Goal: Task Accomplishment & Management: Manage account settings

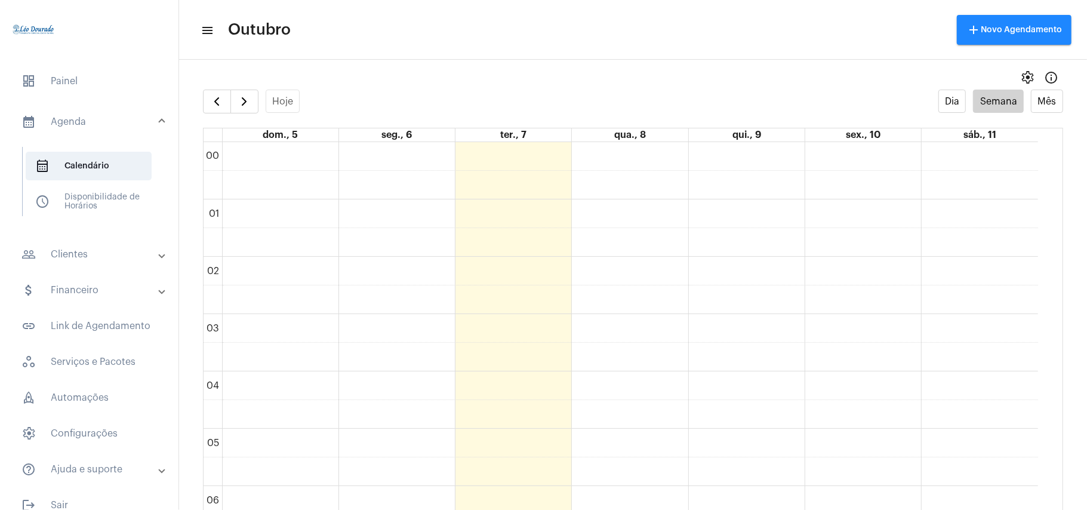
scroll to position [663, 0]
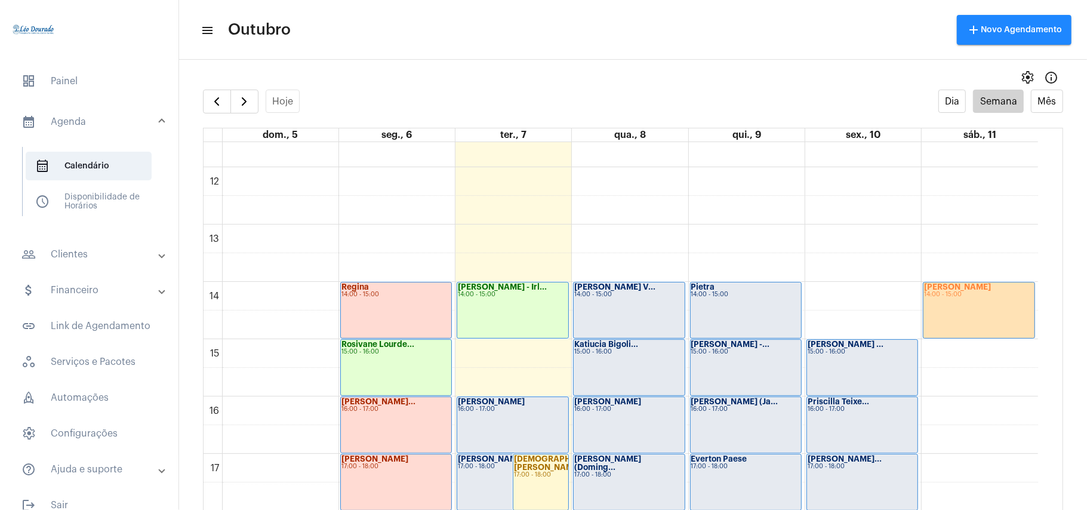
click at [1001, 314] on div "Gabriela 14:00 - 15:00" at bounding box center [979, 310] width 111 height 56
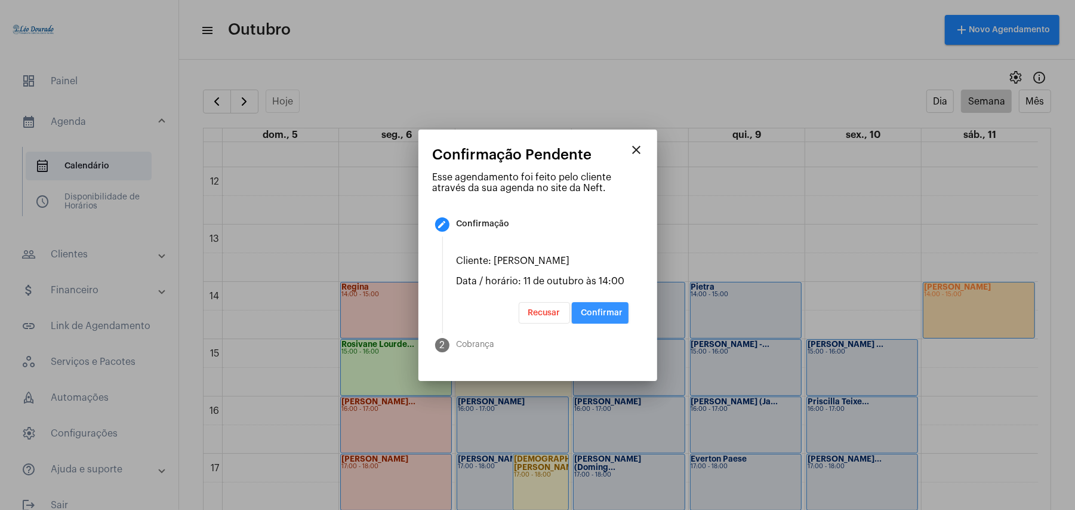
click at [607, 306] on button "Confirmar" at bounding box center [600, 312] width 57 height 21
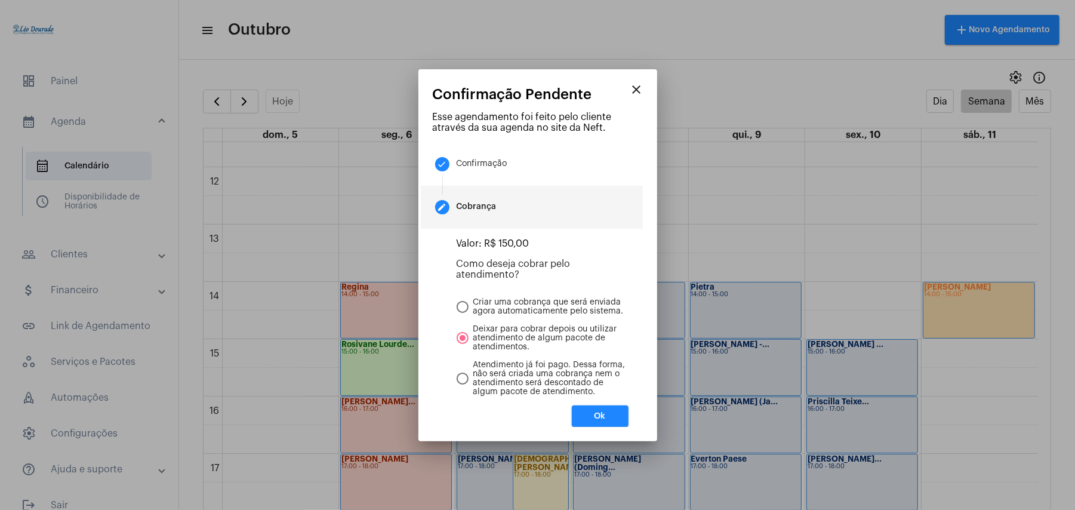
click at [593, 418] on button "Ok" at bounding box center [600, 415] width 57 height 21
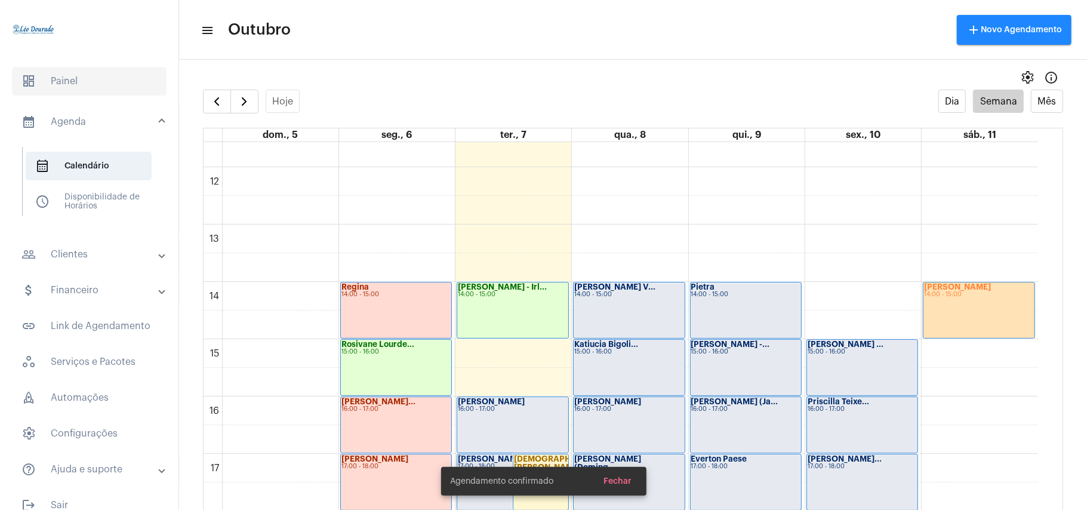
click at [68, 75] on span "dashboard Painel" at bounding box center [89, 81] width 155 height 29
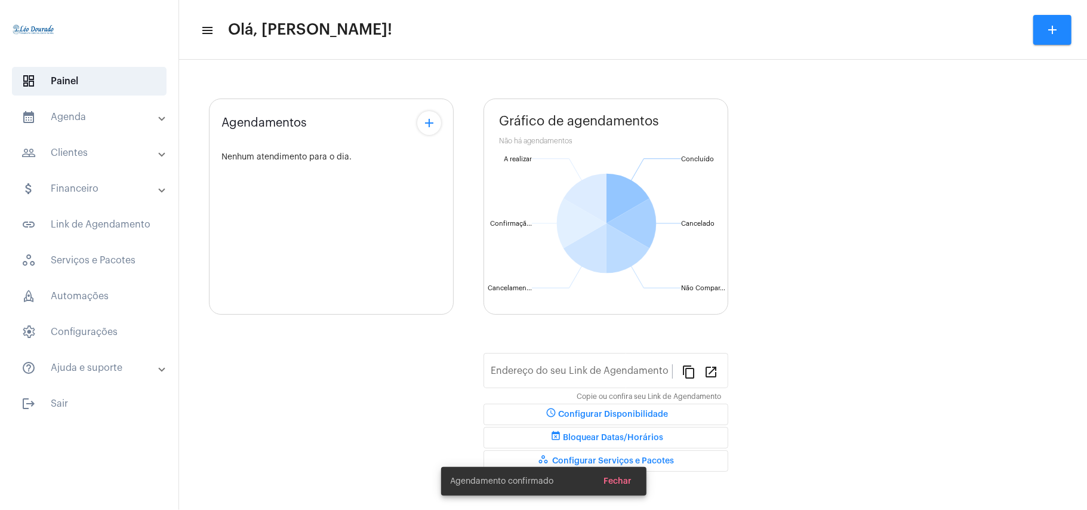
type input "[URL][DOMAIN_NAME][PERSON_NAME]"
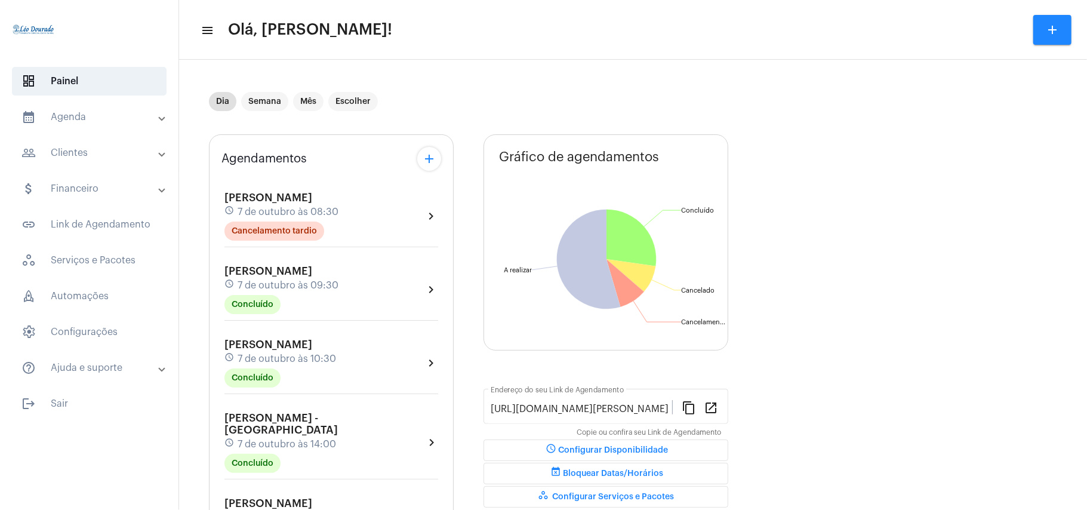
click at [638, 450] on span "schedule Configurar Disponibilidade" at bounding box center [606, 450] width 124 height 8
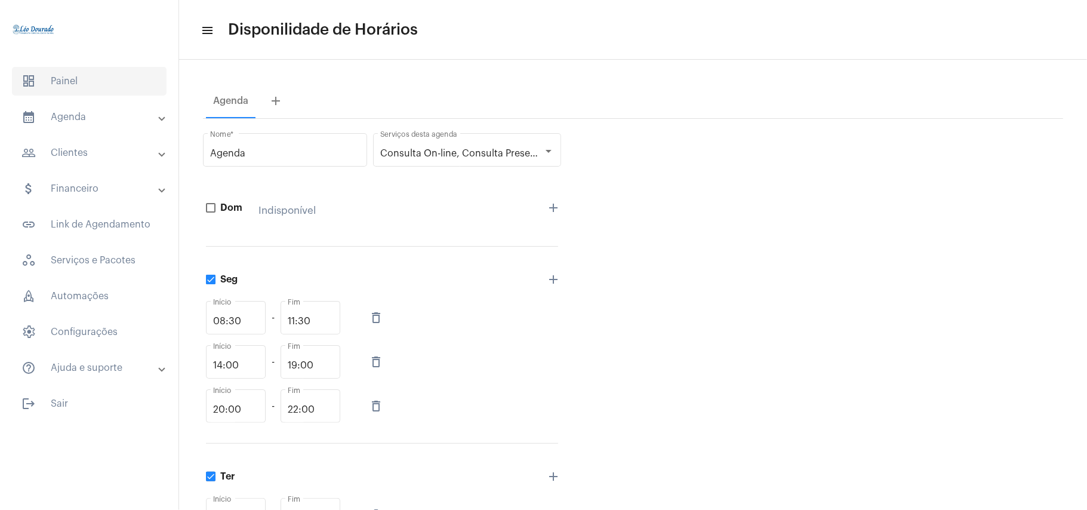
click at [67, 79] on span "dashboard Painel" at bounding box center [89, 81] width 155 height 29
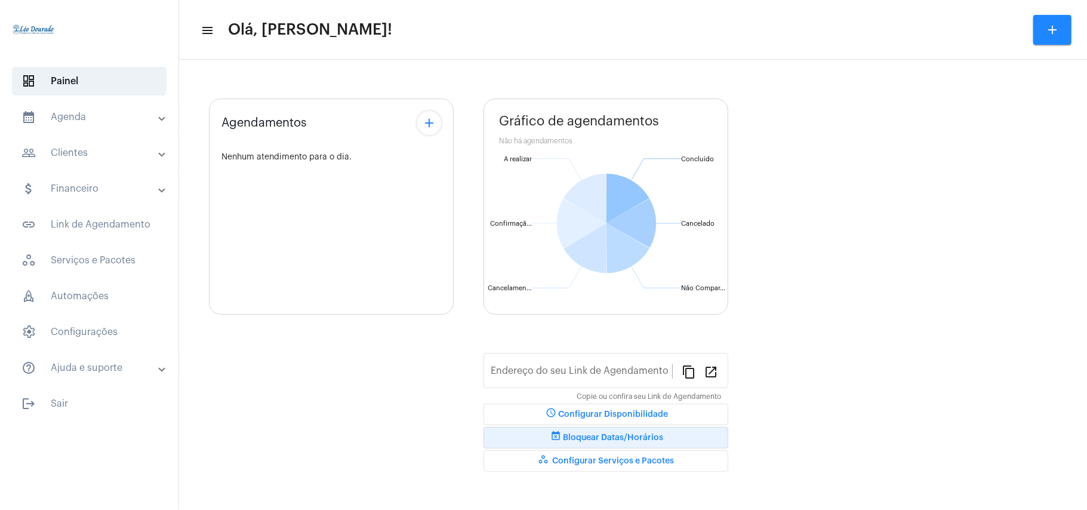
click at [619, 435] on span "event_busy Bloquear Datas/Horários" at bounding box center [606, 437] width 115 height 8
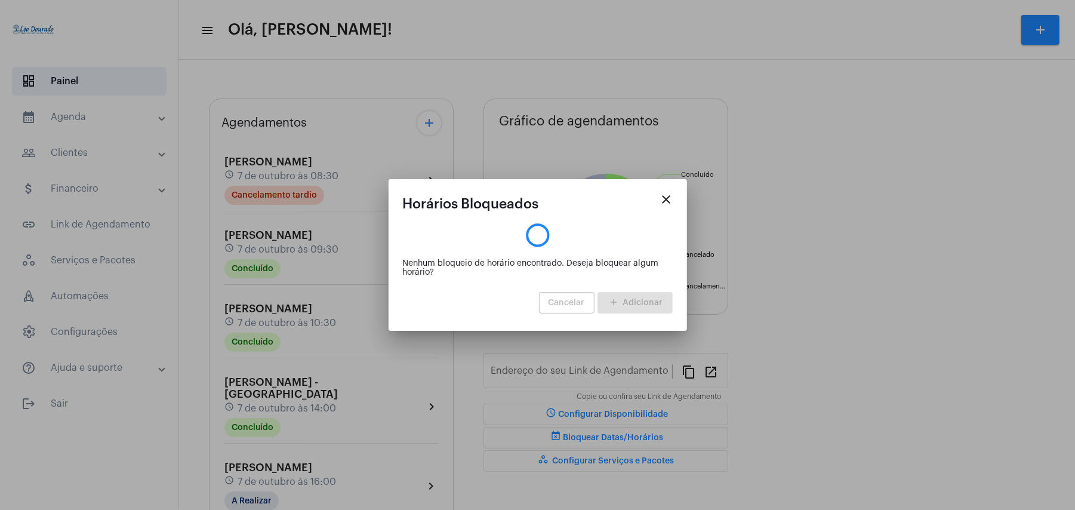
type input "[URL][DOMAIN_NAME][PERSON_NAME]"
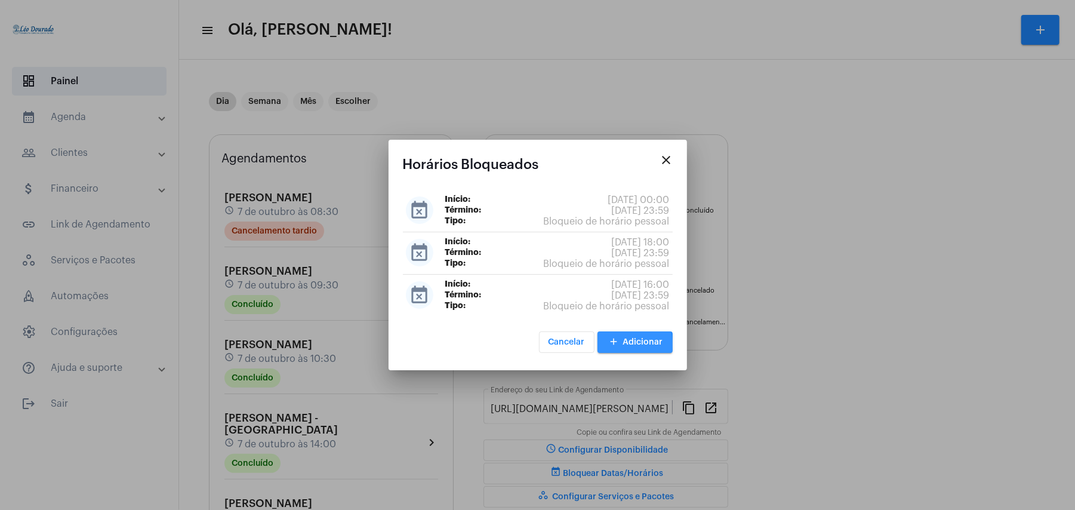
click at [627, 344] on span "add Adicionar" at bounding box center [635, 342] width 56 height 8
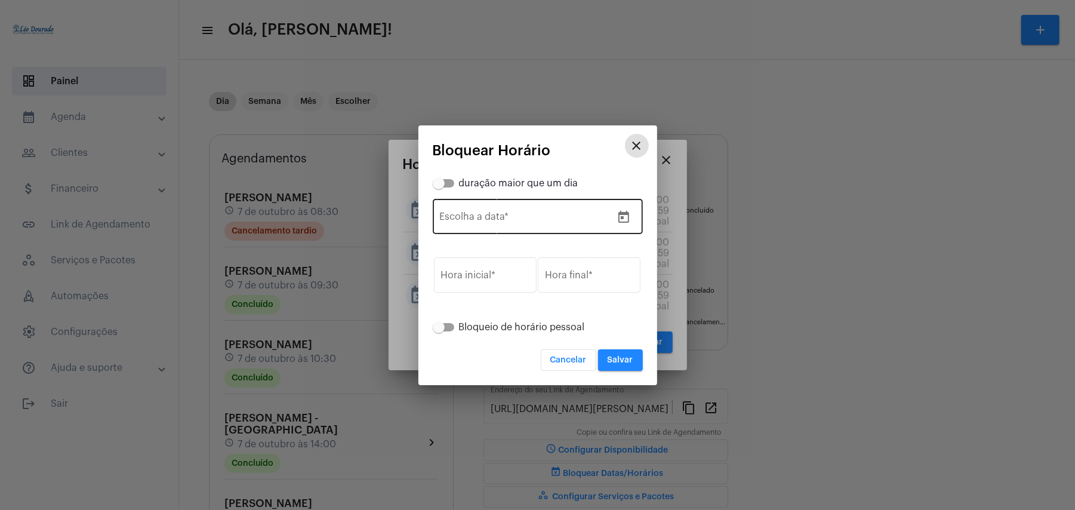
click at [633, 215] on button "Open calendar" at bounding box center [624, 217] width 24 height 24
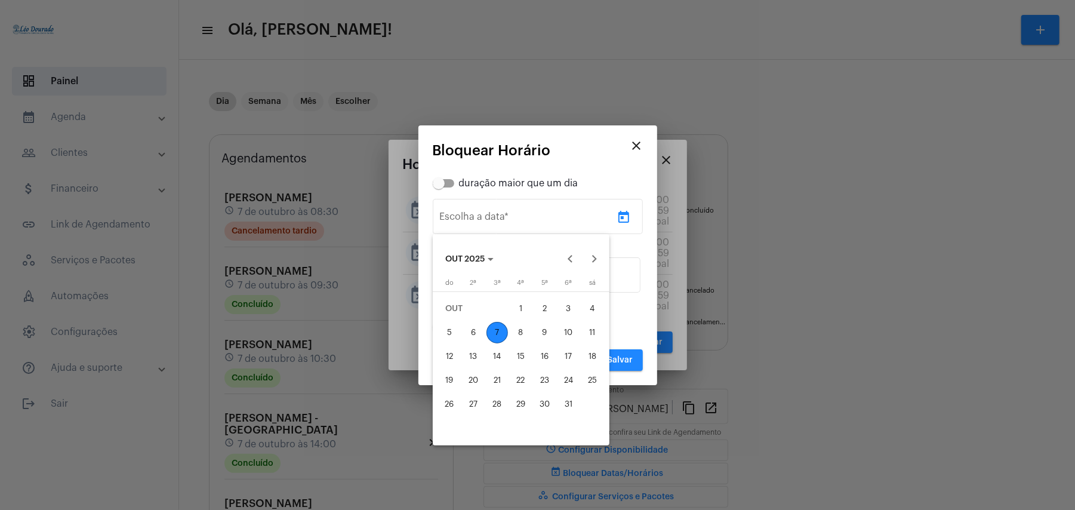
click at [597, 337] on div "11" at bounding box center [592, 332] width 21 height 21
type input "[DATE]"
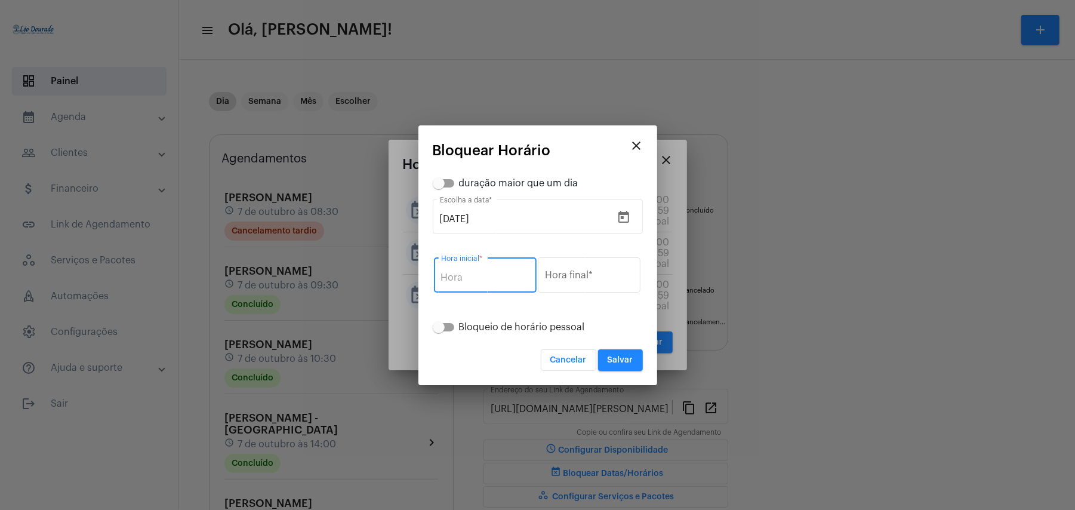
click at [500, 278] on input "Hora inicial *" at bounding box center [485, 277] width 88 height 11
type input "15:00"
click at [576, 275] on input "Hora final *" at bounding box center [589, 277] width 88 height 11
type input "23:59"
click at [610, 354] on button "Salvar" at bounding box center [620, 359] width 45 height 21
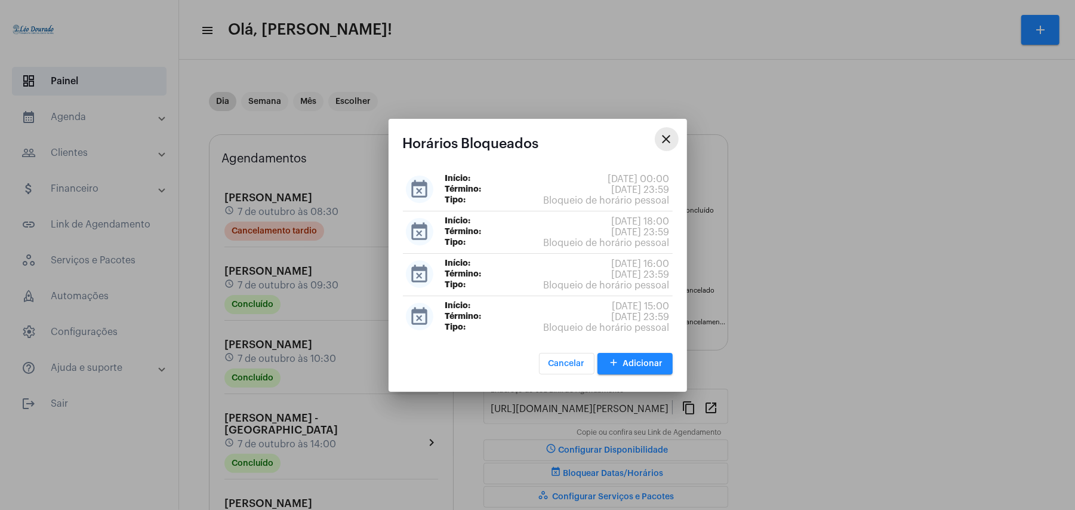
click at [667, 139] on mat-icon "close" at bounding box center [667, 139] width 14 height 14
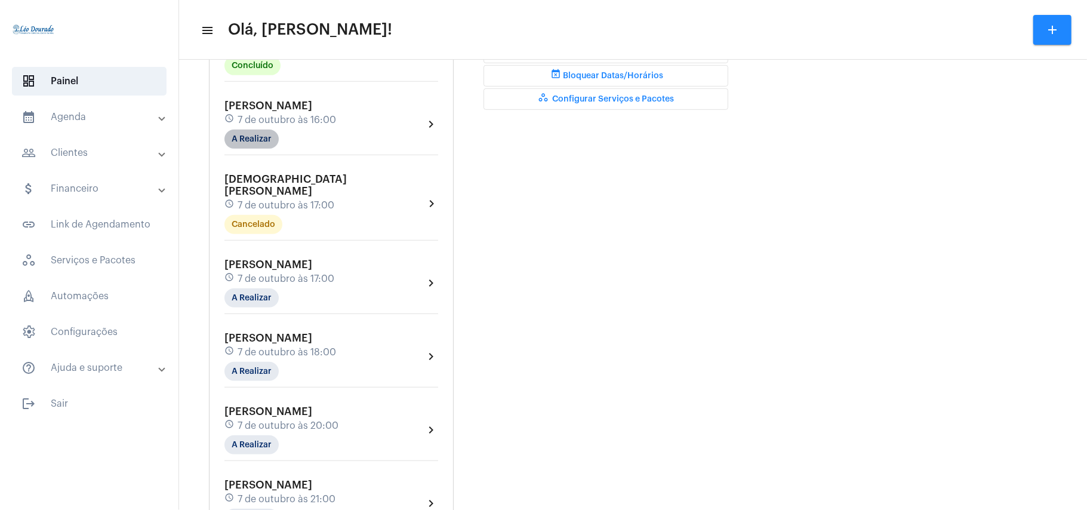
click at [266, 130] on mat-chip "A Realizar" at bounding box center [251, 139] width 54 height 19
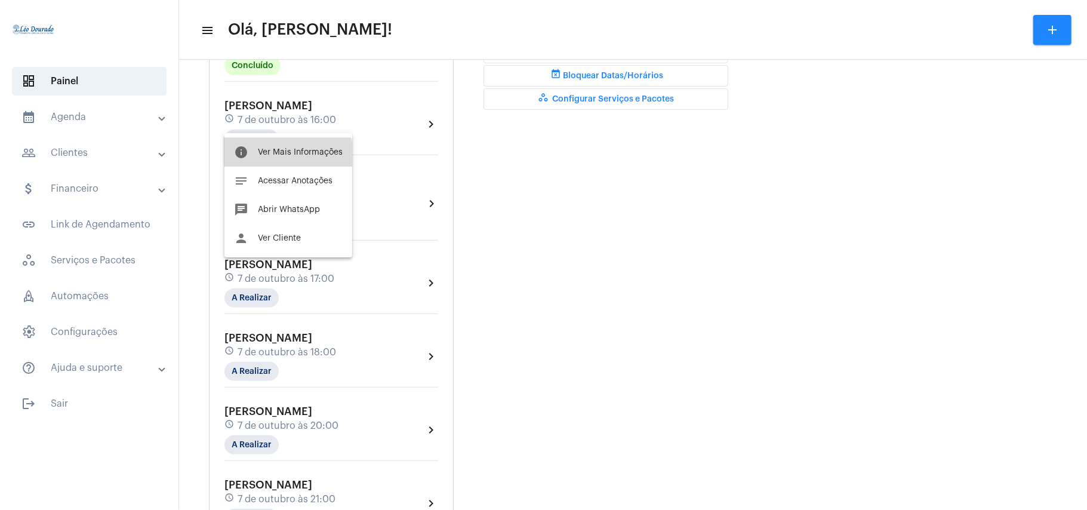
click at [273, 156] on button "info Ver Mais Informações" at bounding box center [288, 152] width 128 height 29
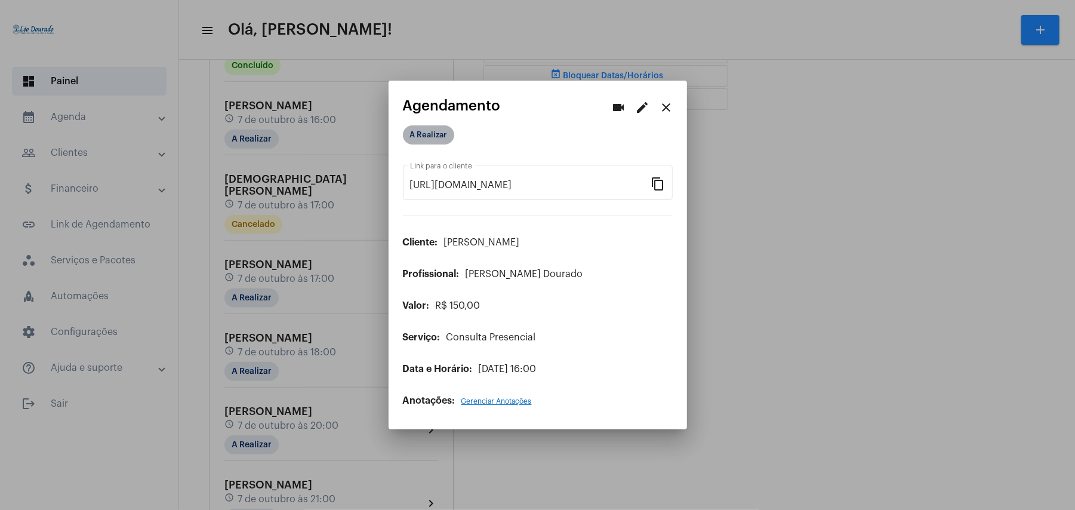
click at [427, 134] on mat-chip "A Realizar" at bounding box center [428, 134] width 51 height 19
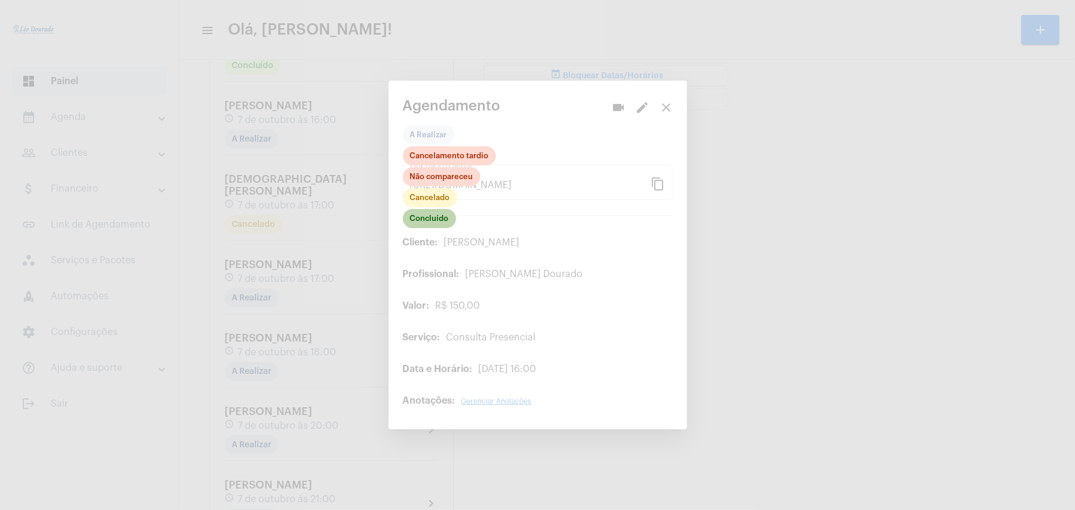
click at [433, 220] on mat-chip "Concluído" at bounding box center [429, 218] width 53 height 19
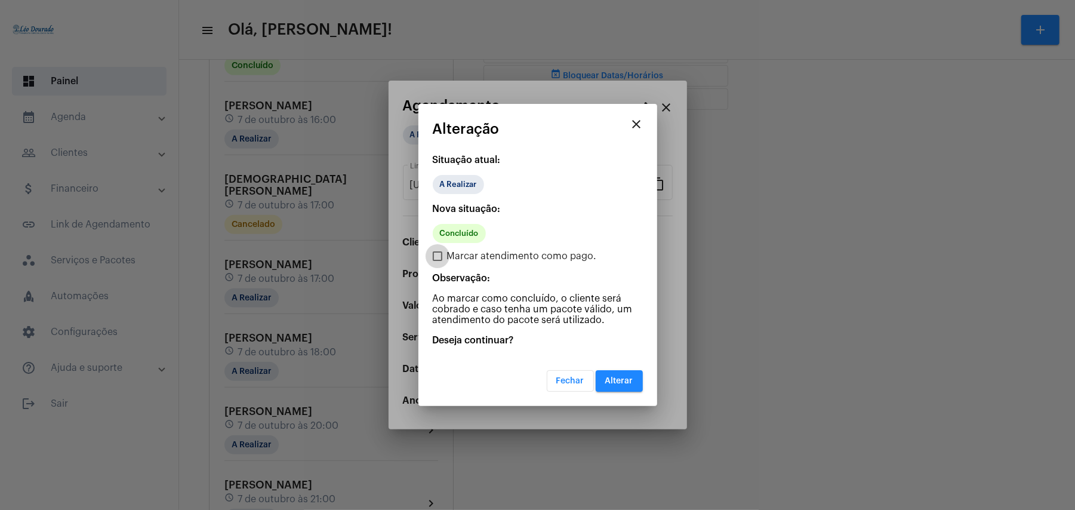
click at [442, 254] on label "Marcar atendimento como pago." at bounding box center [515, 256] width 164 height 14
click at [438, 261] on input "Marcar atendimento como pago." at bounding box center [437, 261] width 1 height 1
checkbox input "true"
click at [615, 387] on button "Alterar" at bounding box center [619, 380] width 47 height 21
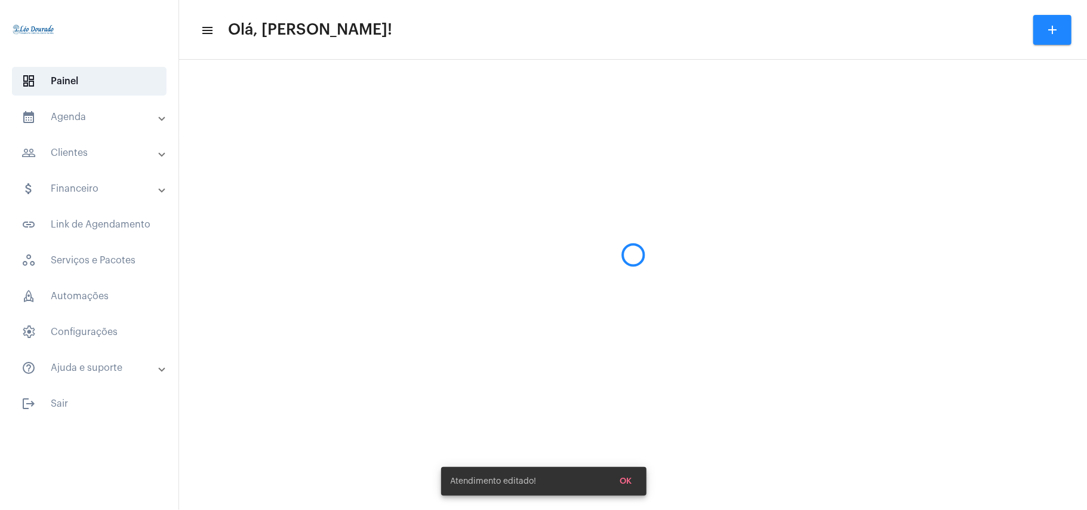
click at [259, 268] on mat-sidenav-content "menu Olá, [PERSON_NAME]! add" at bounding box center [633, 255] width 908 height 510
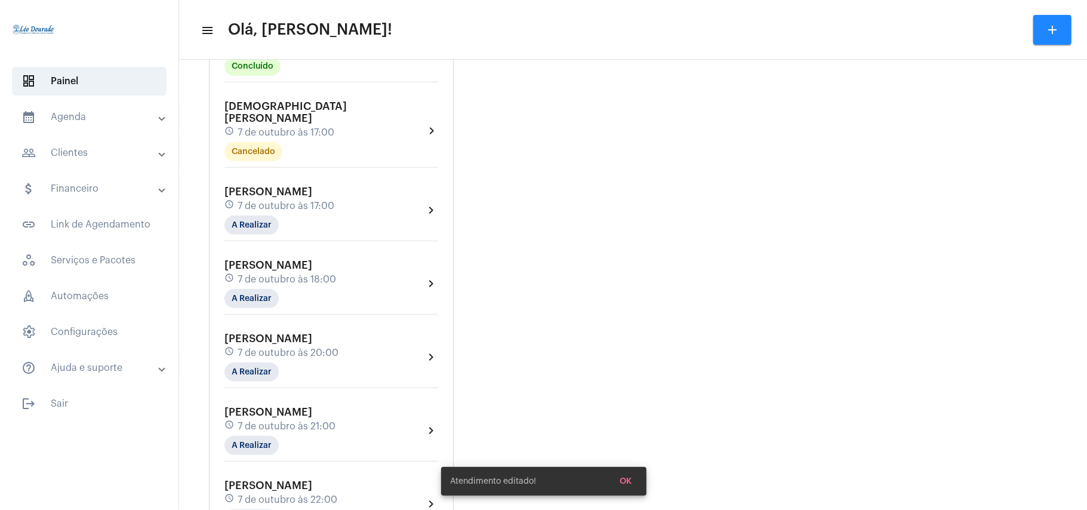
scroll to position [478, 0]
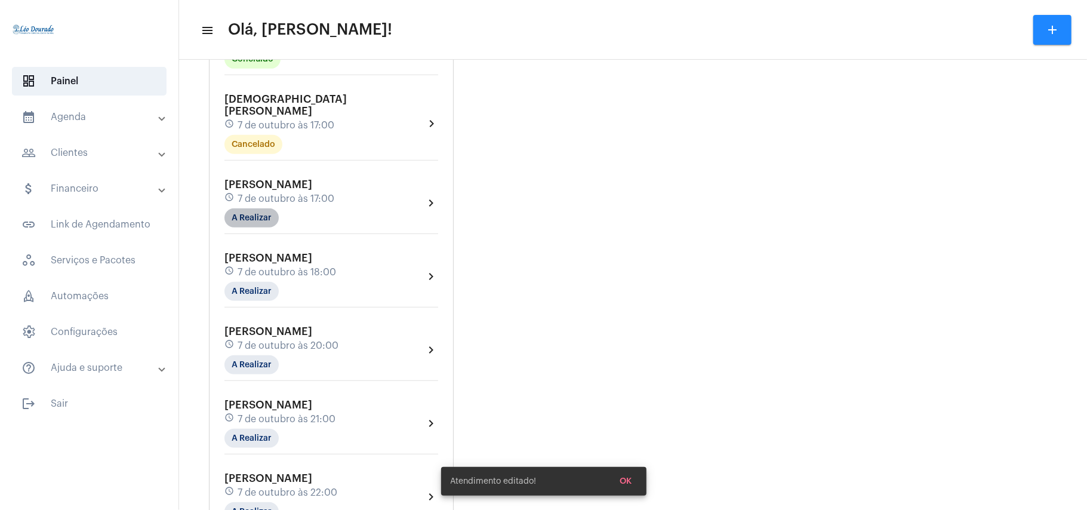
click at [246, 208] on mat-chip "A Realizar" at bounding box center [251, 217] width 54 height 19
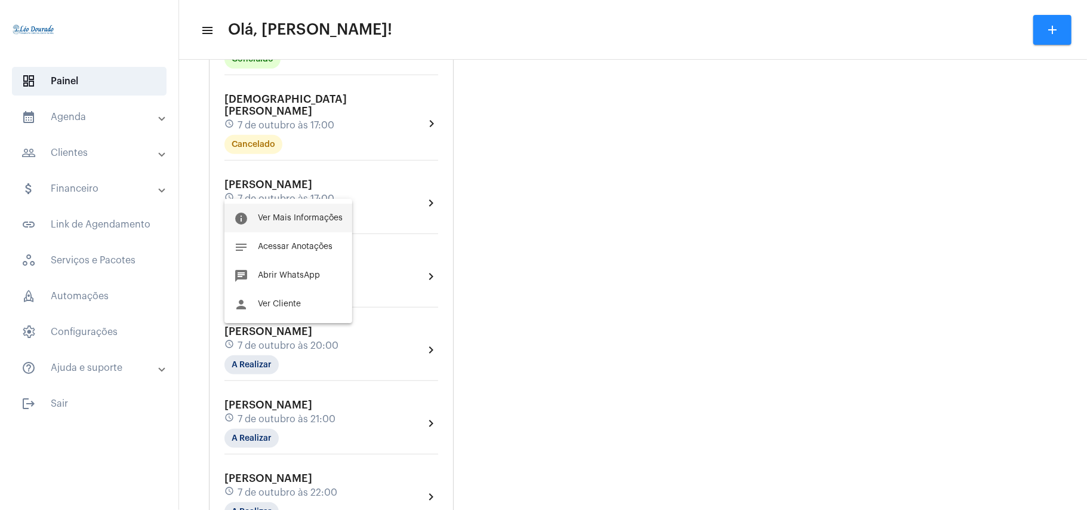
click at [289, 214] on span "Ver Mais Informações" at bounding box center [300, 218] width 85 height 8
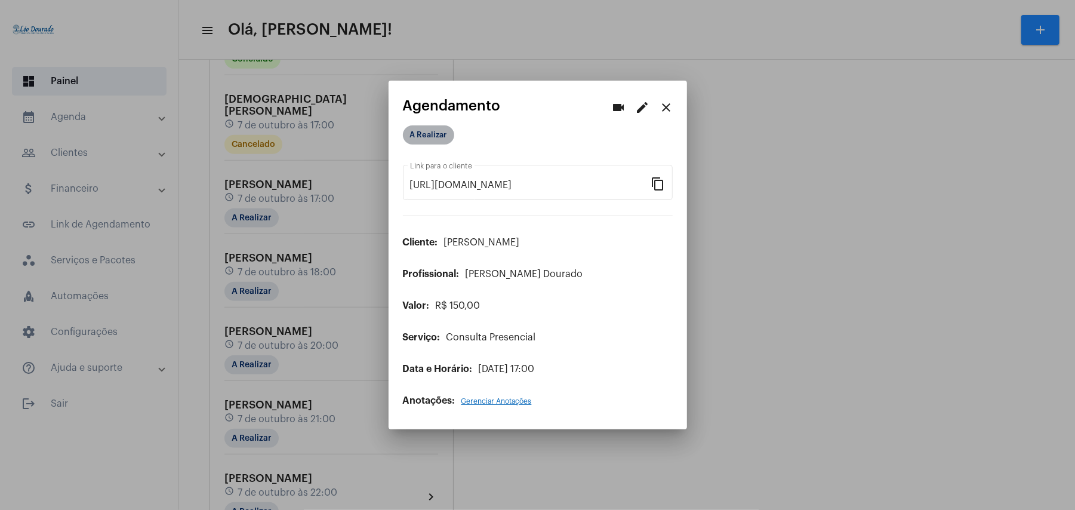
click at [426, 131] on mat-chip "A Realizar" at bounding box center [428, 134] width 51 height 19
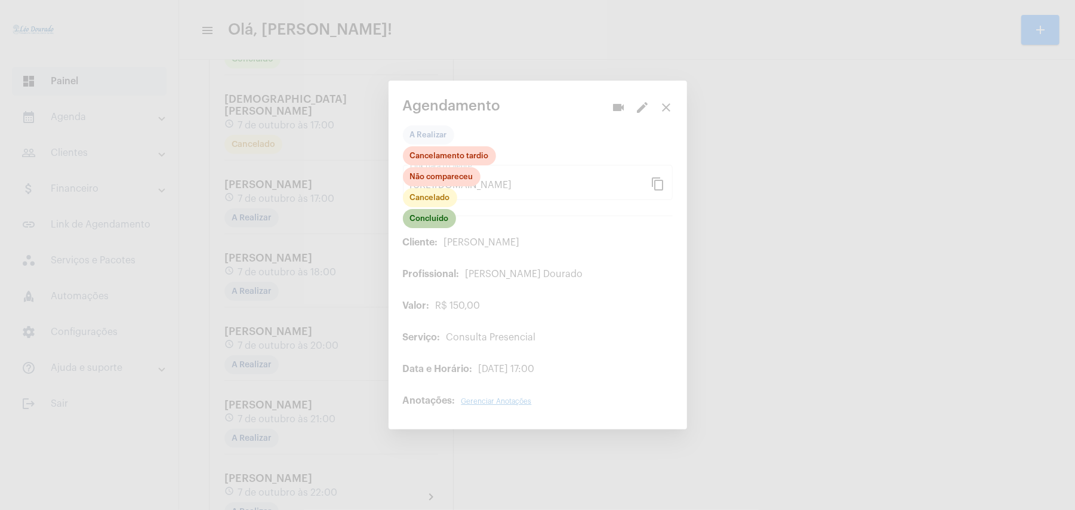
click at [425, 226] on mat-chip "Concluído" at bounding box center [429, 218] width 53 height 19
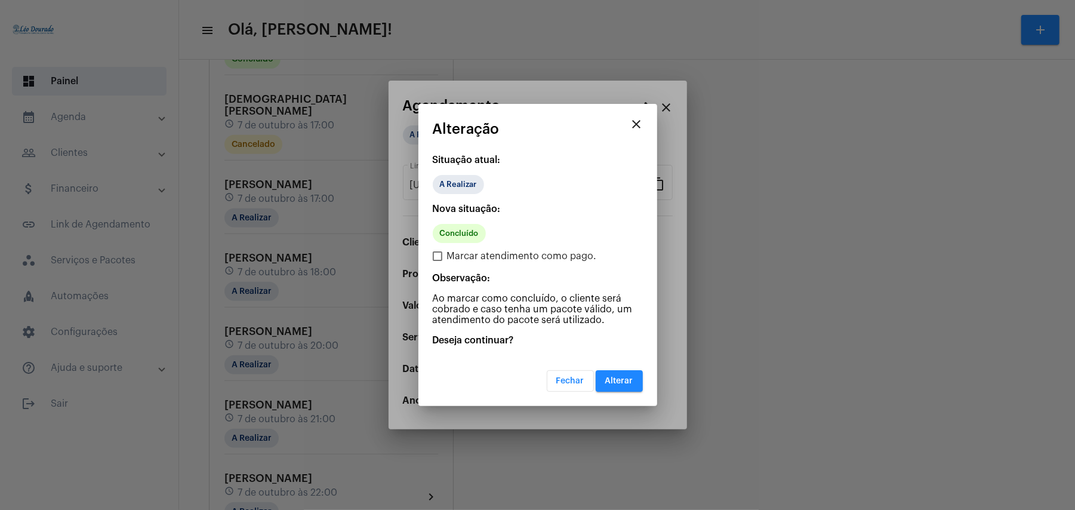
click at [512, 261] on span "Marcar atendimento como pago." at bounding box center [522, 256] width 150 height 14
click at [438, 261] on input "Marcar atendimento como pago." at bounding box center [437, 261] width 1 height 1
checkbox input "true"
click at [619, 383] on span "Alterar" at bounding box center [619, 381] width 28 height 8
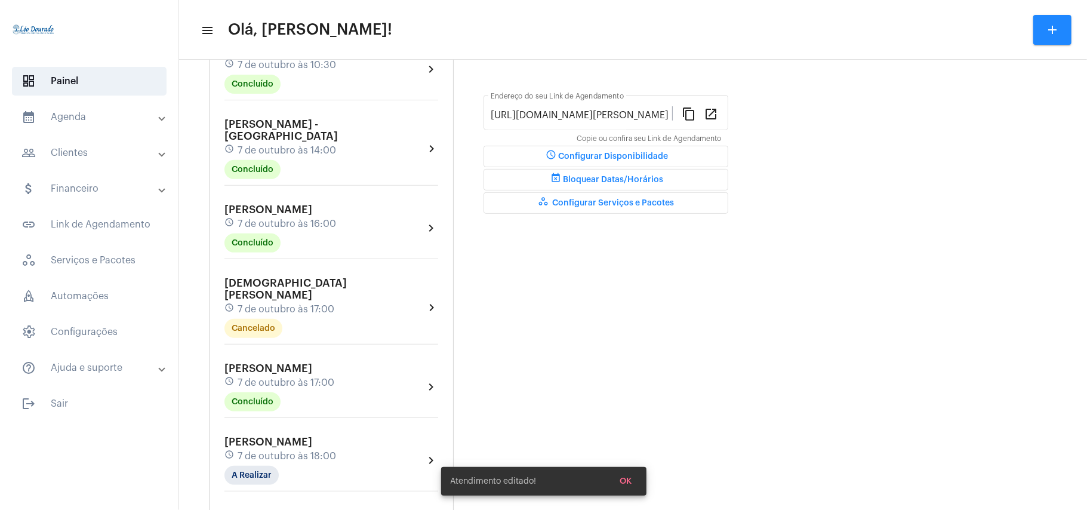
scroll to position [318, 0]
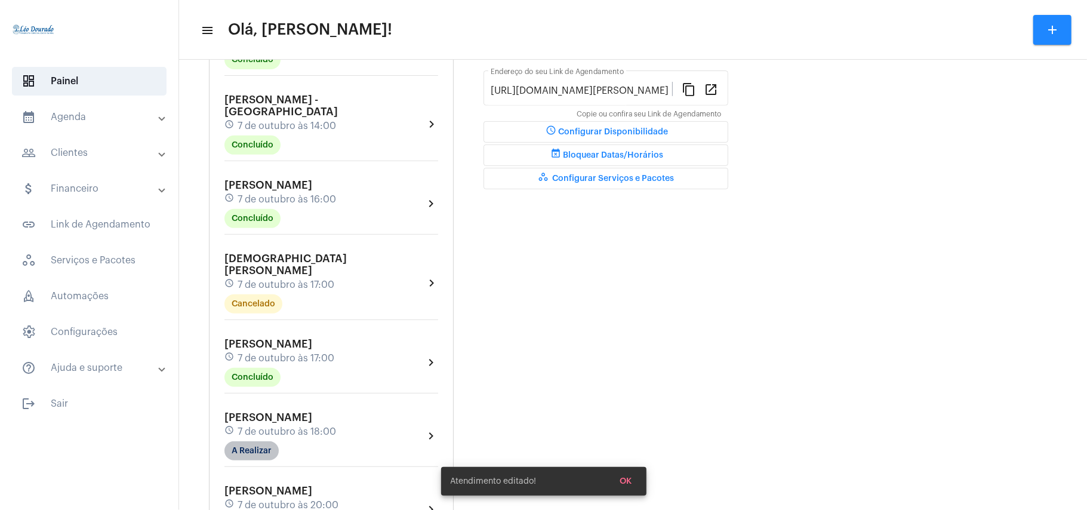
click at [257, 441] on mat-chip "A Realizar" at bounding box center [251, 450] width 54 height 19
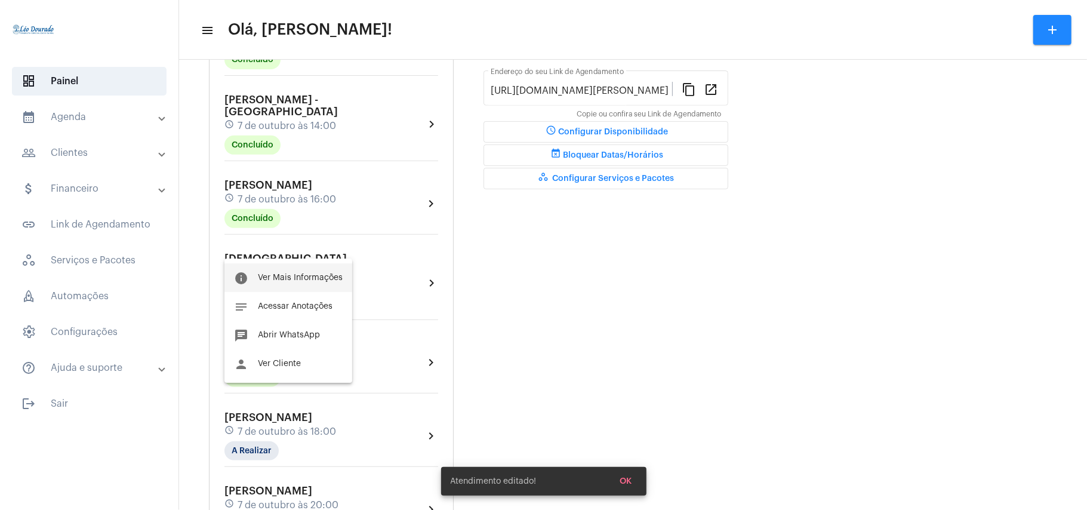
click at [321, 277] on span "Ver Mais Informações" at bounding box center [300, 277] width 85 height 8
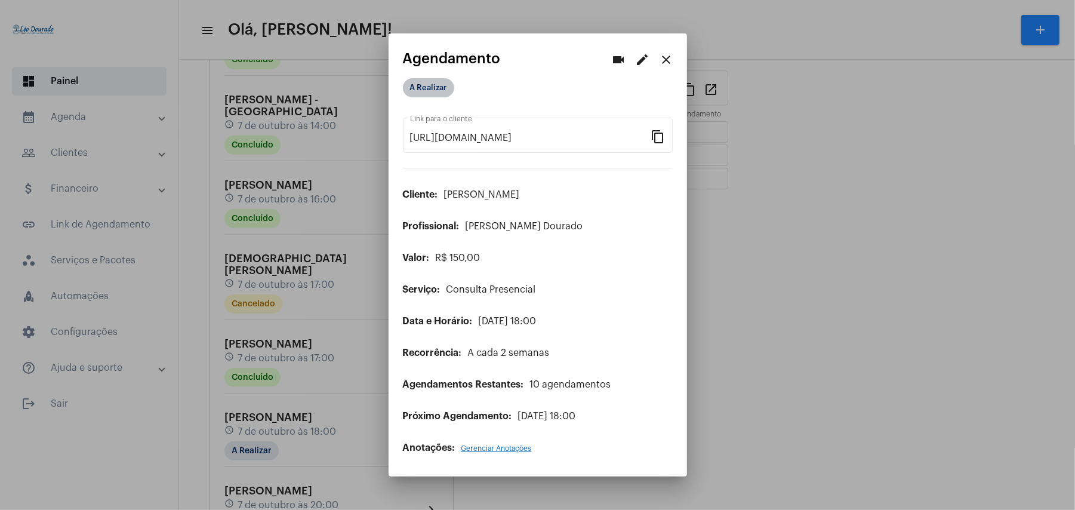
click at [431, 87] on mat-chip "A Realizar" at bounding box center [428, 87] width 51 height 19
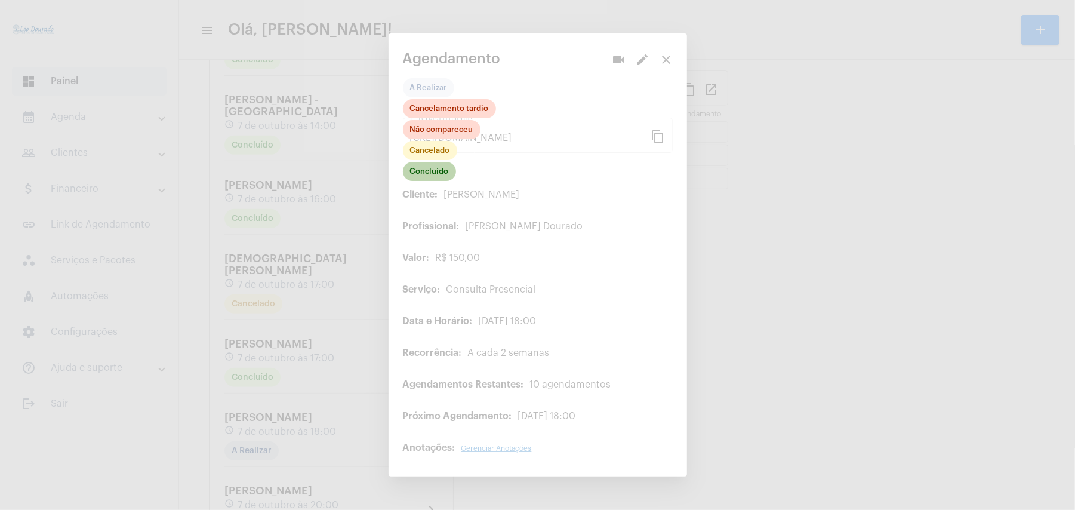
click at [427, 171] on mat-chip "Concluído" at bounding box center [429, 171] width 53 height 19
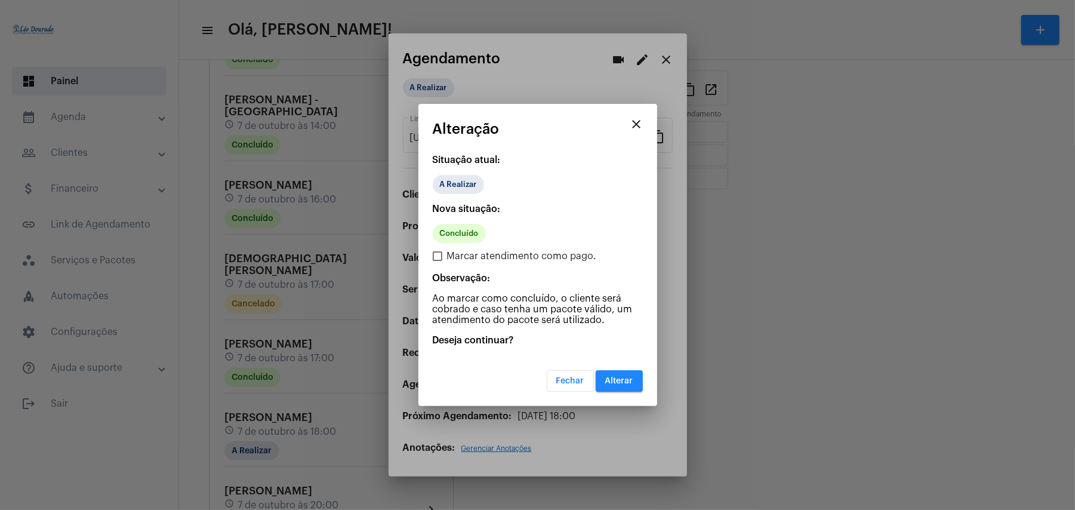
click at [513, 261] on span "Marcar atendimento como pago." at bounding box center [522, 256] width 150 height 14
click at [438, 261] on input "Marcar atendimento como pago." at bounding box center [437, 261] width 1 height 1
checkbox input "true"
click at [622, 378] on span "Alterar" at bounding box center [619, 381] width 28 height 8
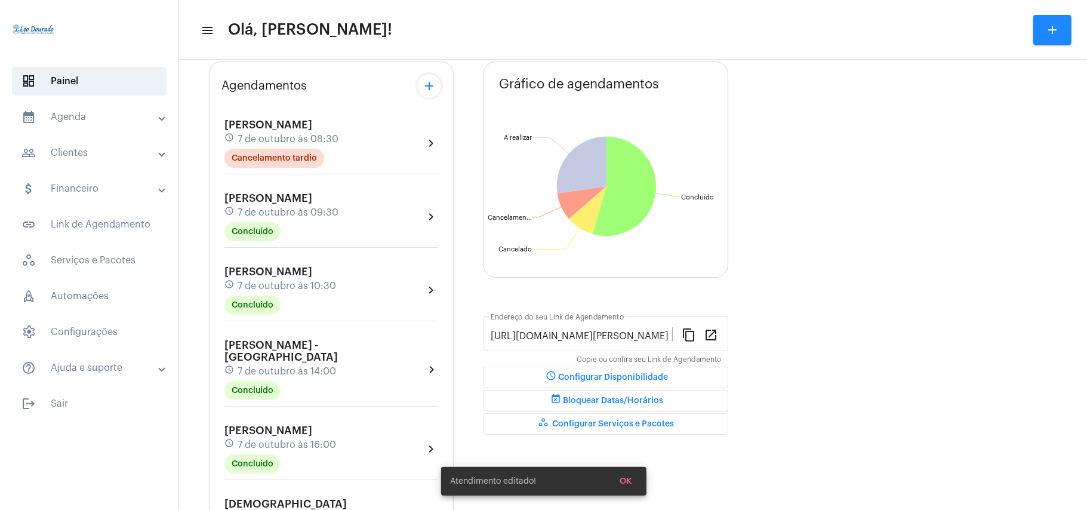
scroll to position [398, 0]
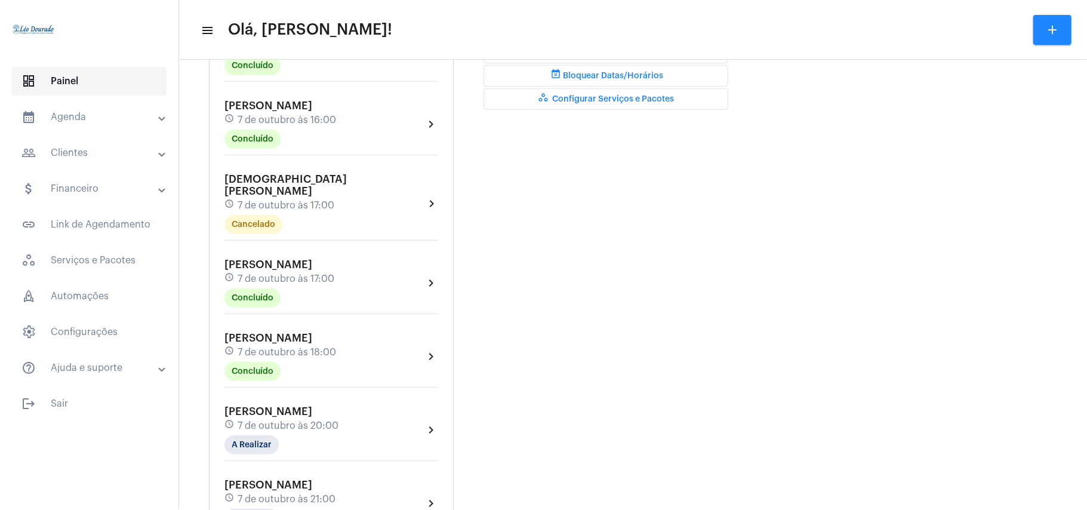
click at [87, 86] on span "dashboard Painel" at bounding box center [89, 81] width 155 height 29
click at [729, 238] on div "Agendamentos add [PERSON_NAME] schedule [DATE] 08:30 Cancelamento tardio chevro…" at bounding box center [633, 175] width 848 height 895
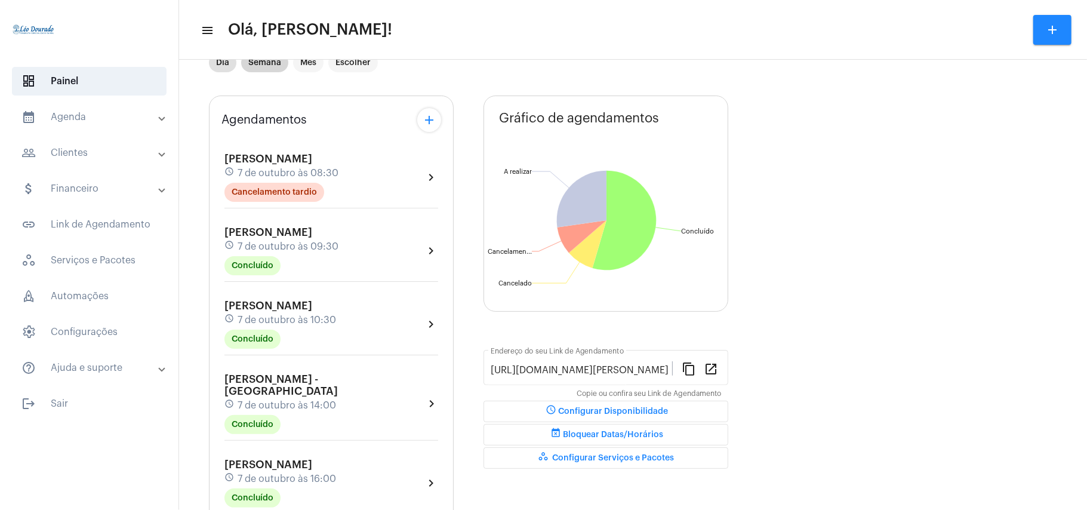
scroll to position [0, 0]
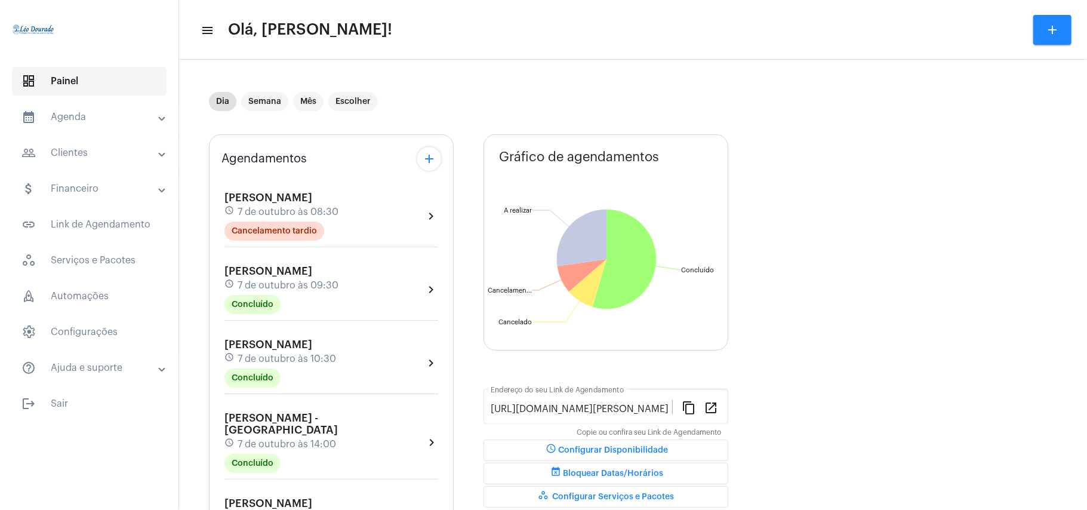
click at [116, 89] on span "dashboard Painel" at bounding box center [89, 81] width 155 height 29
